Goal: Information Seeking & Learning: Learn about a topic

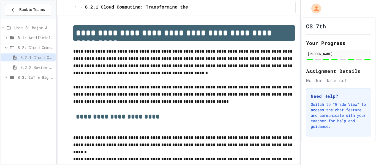
click at [27, 68] on span "8.2.2 Review - Cloud Computing" at bounding box center [36, 67] width 33 height 6
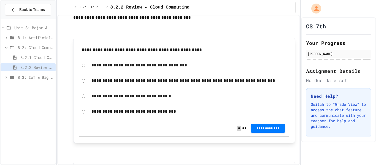
scroll to position [34, 0]
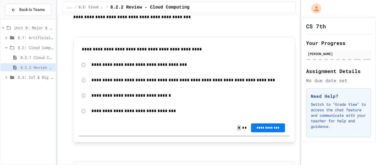
click at [40, 80] on div "8.3: IoT & Big Data" at bounding box center [28, 77] width 55 height 8
click at [40, 86] on span "8.3.1 The Internet of Things and Big Data: Our Connected Digital World" at bounding box center [36, 87] width 33 height 6
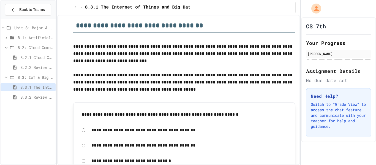
scroll to position [73, 0]
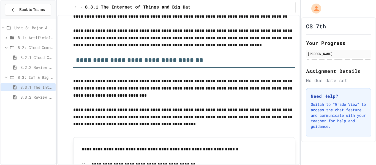
click at [53, 95] on span "8.3.2 Review - The Internet of Things and Big Data" at bounding box center [36, 97] width 33 height 6
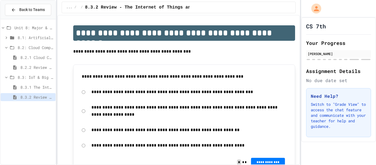
click at [37, 75] on span "8.3: IoT & Big Data" at bounding box center [36, 77] width 36 height 6
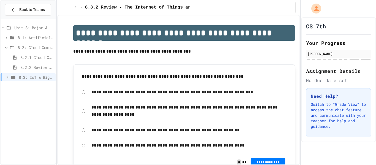
click at [46, 57] on span "8.2.1 Cloud Computing: Transforming the Digital World" at bounding box center [36, 57] width 33 height 6
